Goal: Use online tool/utility

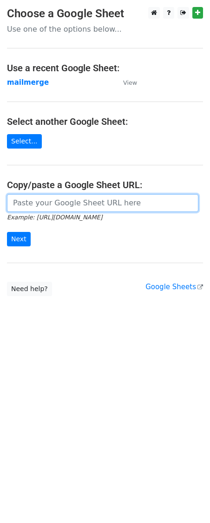
click at [63, 200] on input "url" at bounding box center [103, 203] width 192 height 18
paste input "https://docs.google.com/spreadsheets/d/1WAesjKfmY17GnHiqoci-_59yfCCePDc0WRSlVSY…"
type input "https://docs.google.com/spreadsheets/d/1WAesjKfmY17GnHiqoci-_59yfCCePDc0WRSlVSY…"
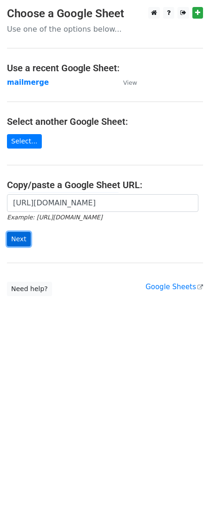
click at [19, 243] on input "Next" at bounding box center [19, 239] width 24 height 14
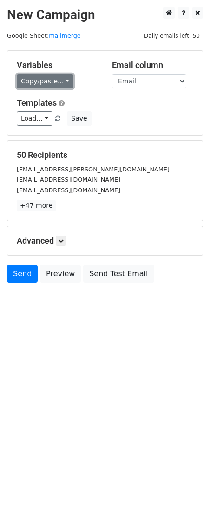
click at [61, 80] on link "Copy/paste..." at bounding box center [45, 81] width 57 height 14
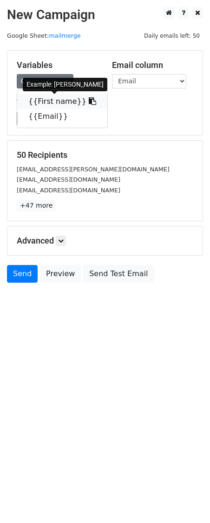
click at [54, 101] on link "{{First name}}" at bounding box center [62, 101] width 90 height 15
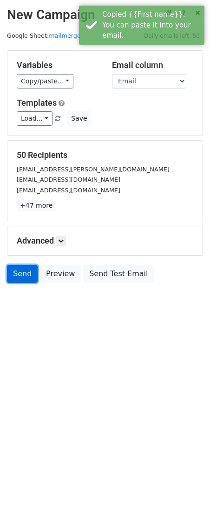
click at [22, 280] on link "Send" at bounding box center [22, 274] width 31 height 18
